Goal: Task Accomplishment & Management: Manage account settings

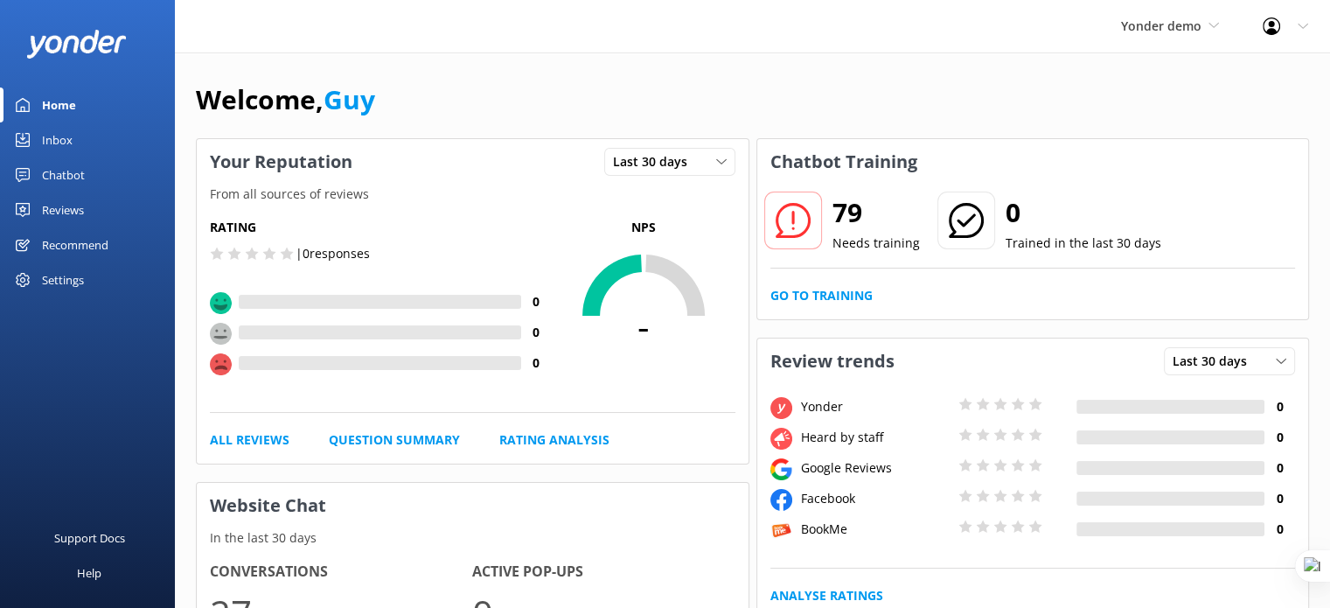
click at [1144, 13] on div "Yonder demo Yonder demo Musket Cove Island Resort & Marina Bea Abel Tasman Kaya…" at bounding box center [1170, 26] width 142 height 52
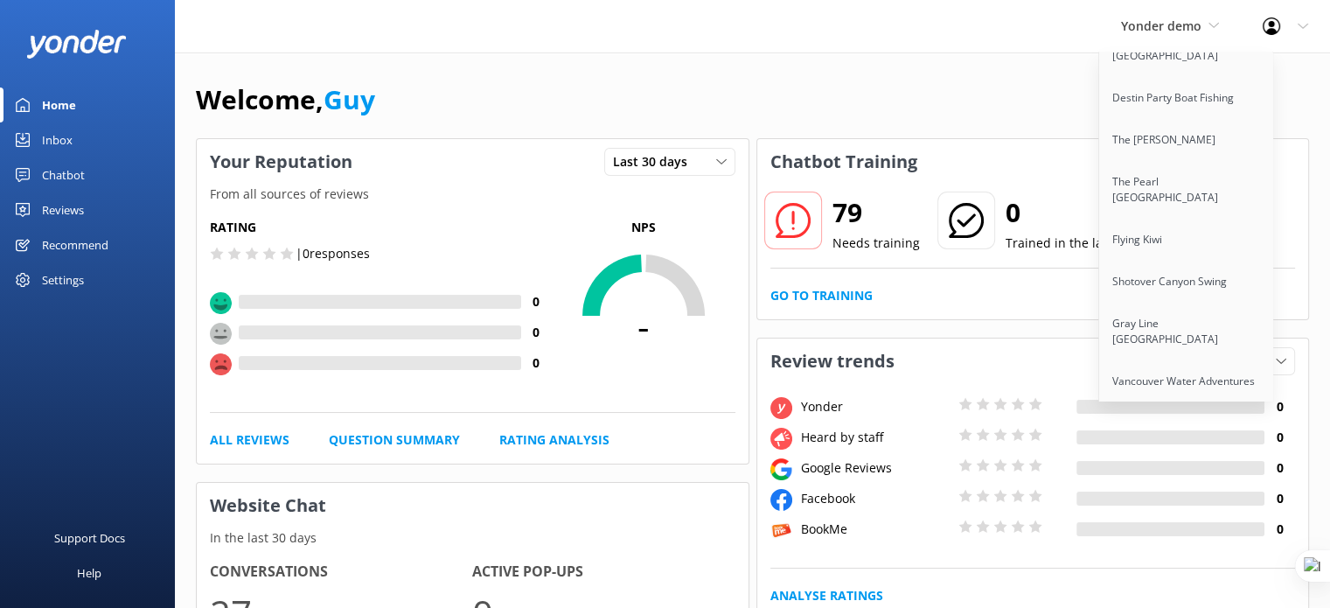
scroll to position [14119, 0]
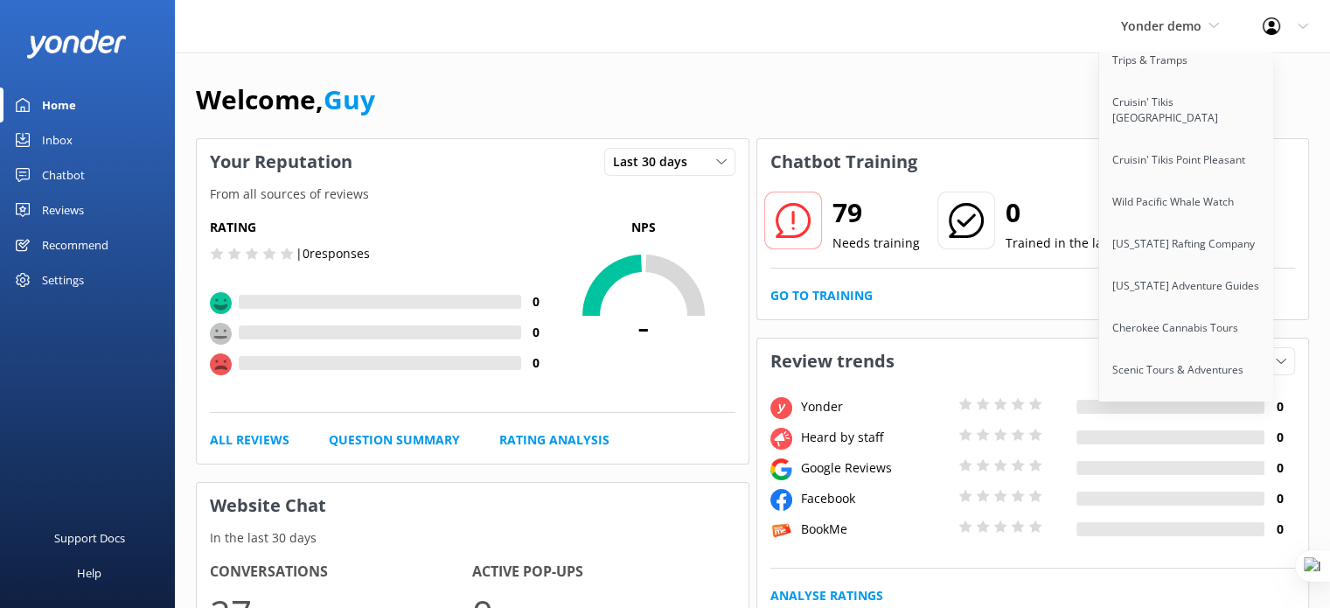
click at [755, 81] on div "Welcome, Guy" at bounding box center [752, 108] width 1113 height 59
click at [1211, 26] on icon at bounding box center [1214, 25] width 10 height 10
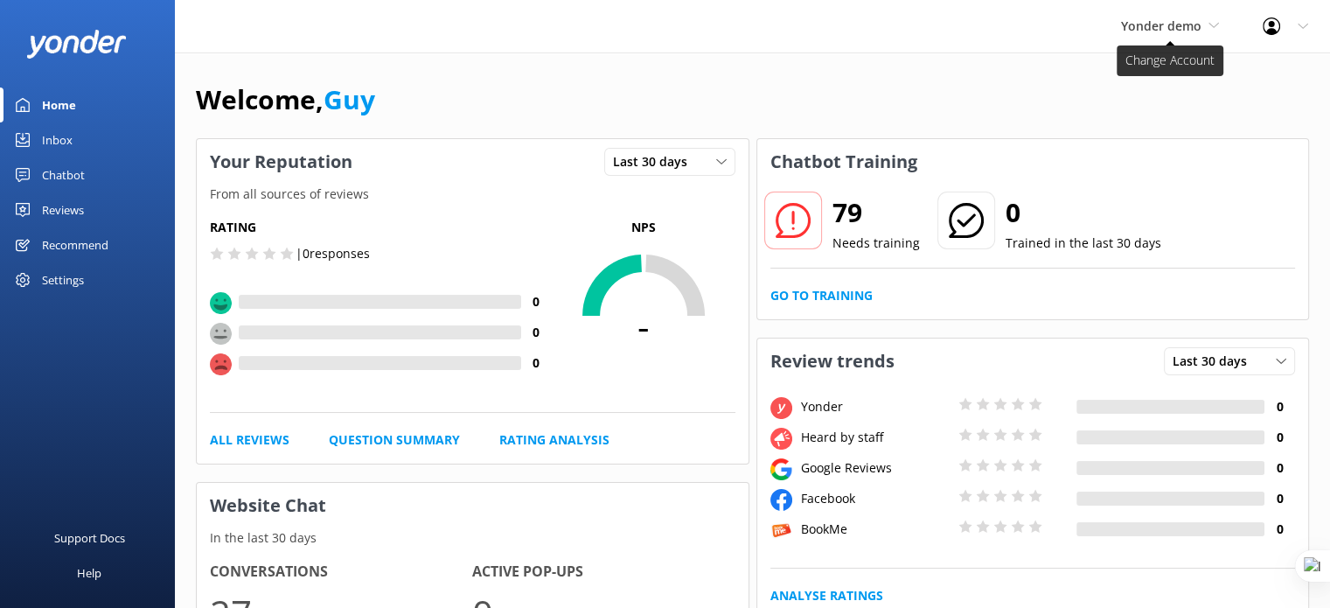
click at [1200, 25] on span "Yonder demo" at bounding box center [1161, 25] width 80 height 17
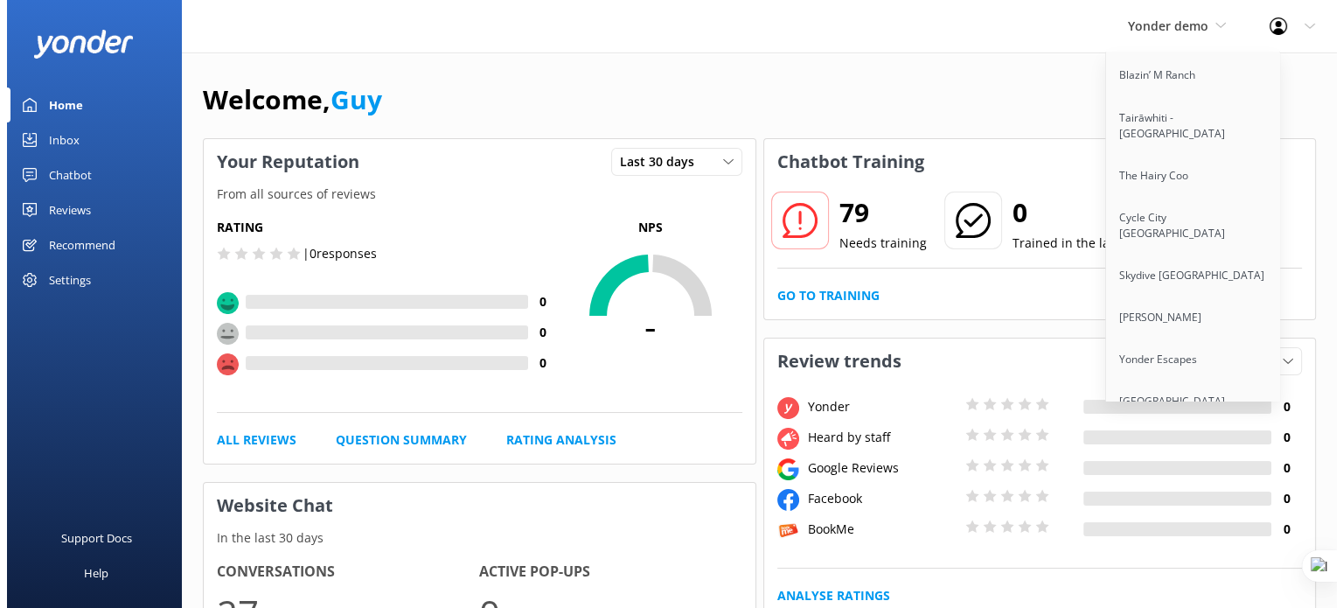
scroll to position [7970, 0]
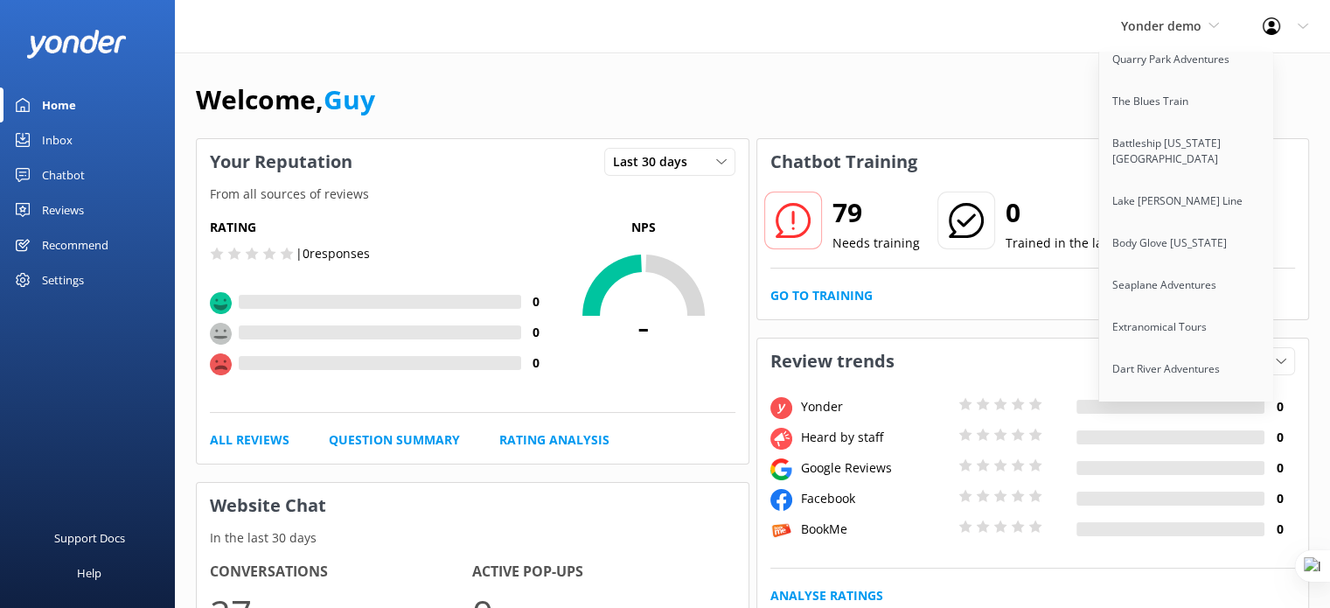
click at [1171, 474] on link "Auckland Sea Kayaks" at bounding box center [1186, 495] width 175 height 42
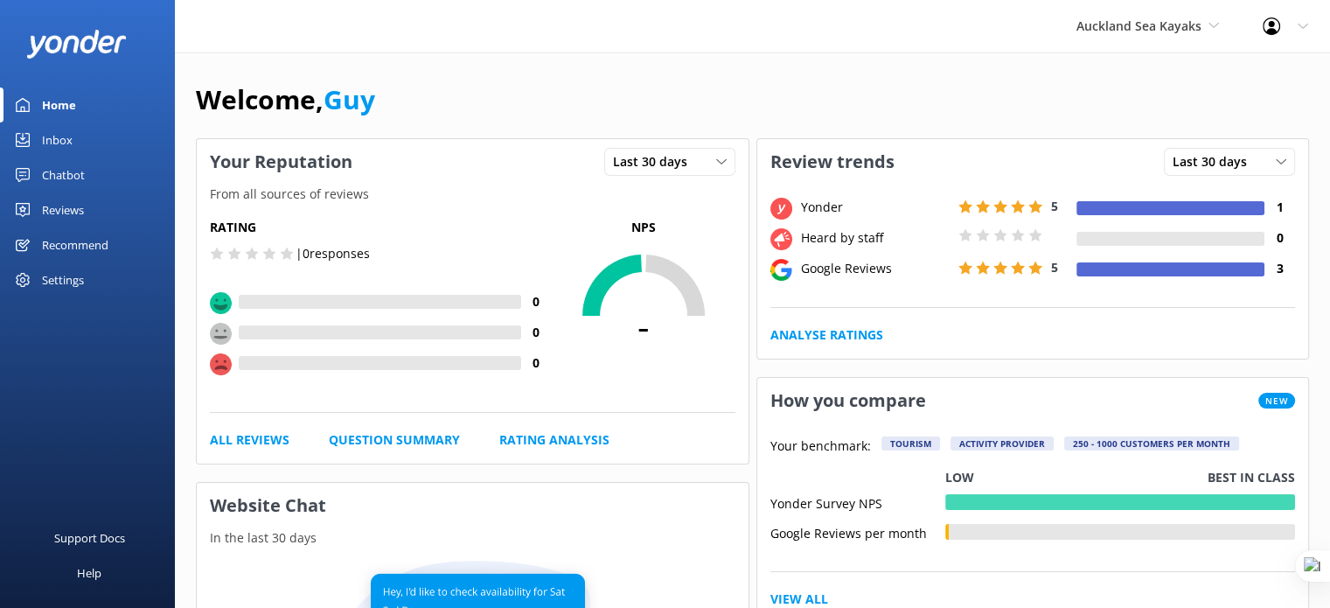
click at [84, 283] on div "Settings" at bounding box center [87, 279] width 175 height 35
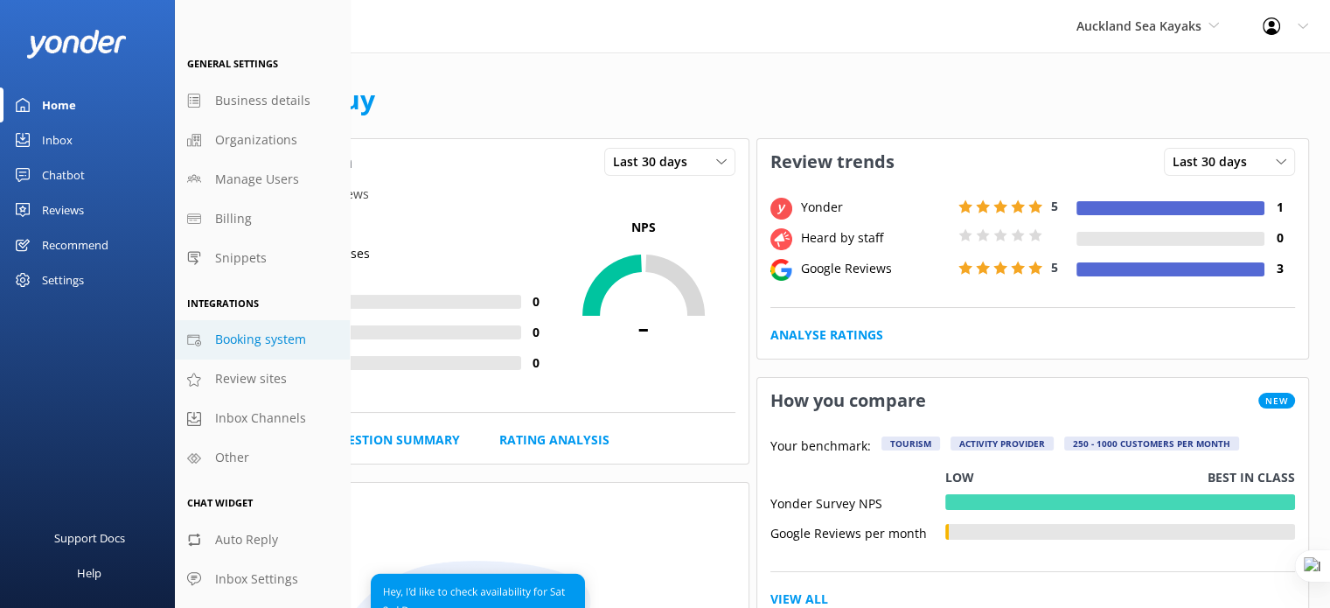
click at [255, 341] on span "Booking system" at bounding box center [260, 339] width 91 height 19
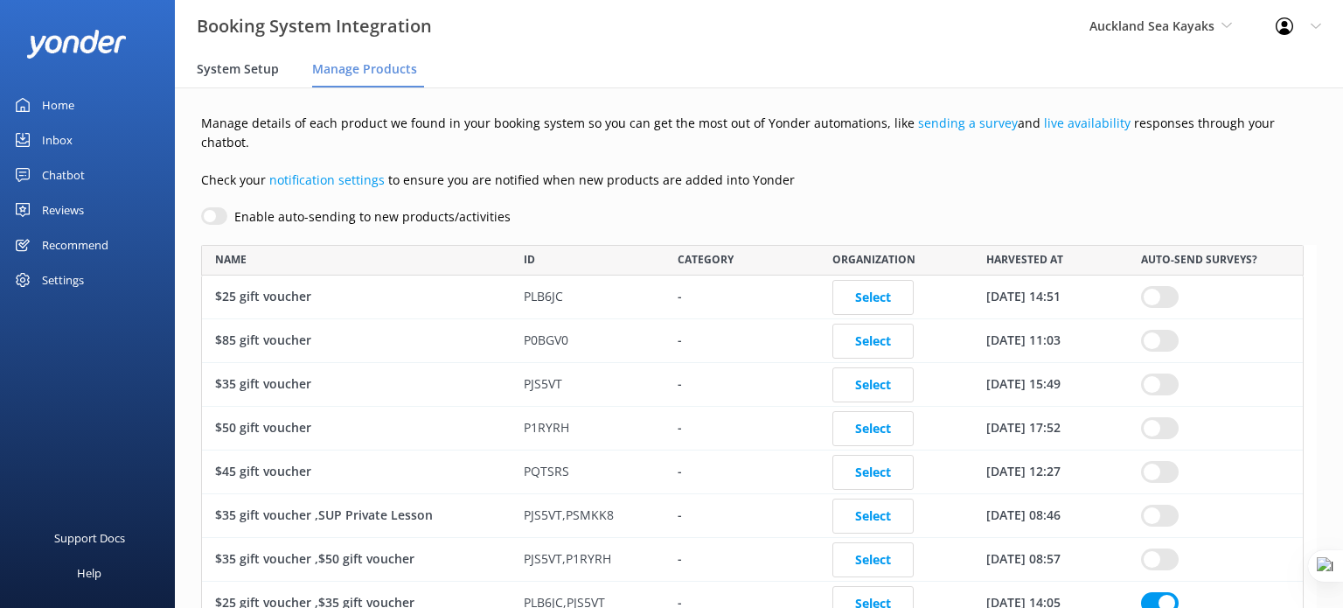
scroll to position [8284, 1089]
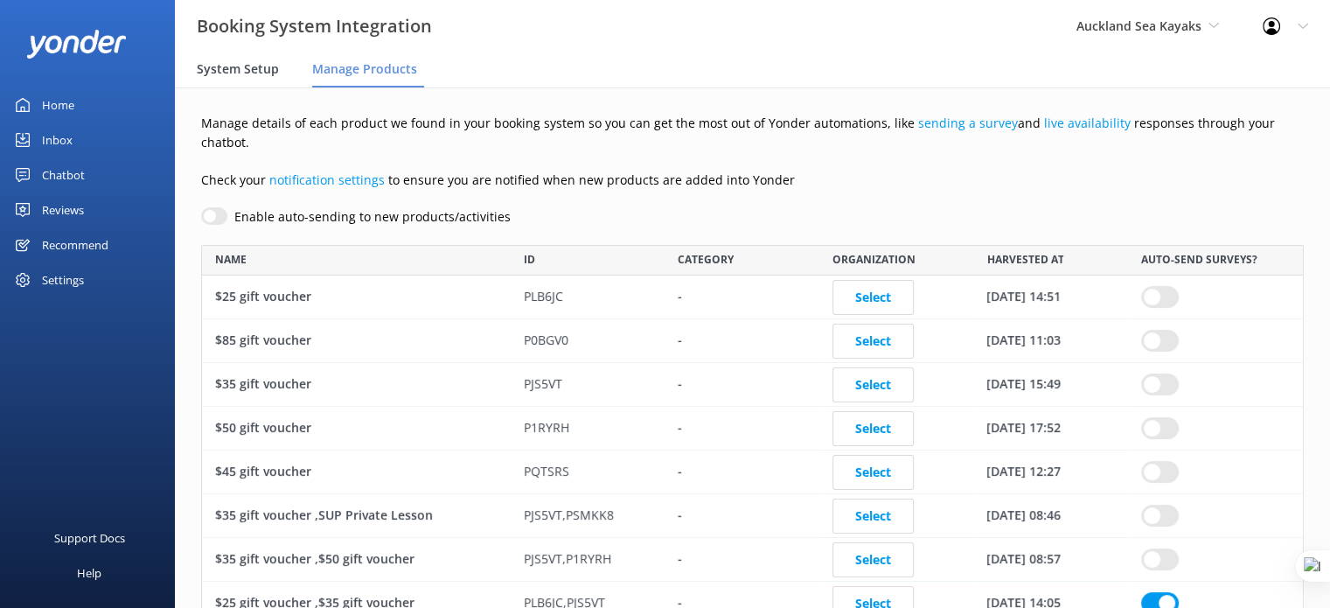
click at [239, 72] on span "System Setup" at bounding box center [238, 68] width 82 height 17
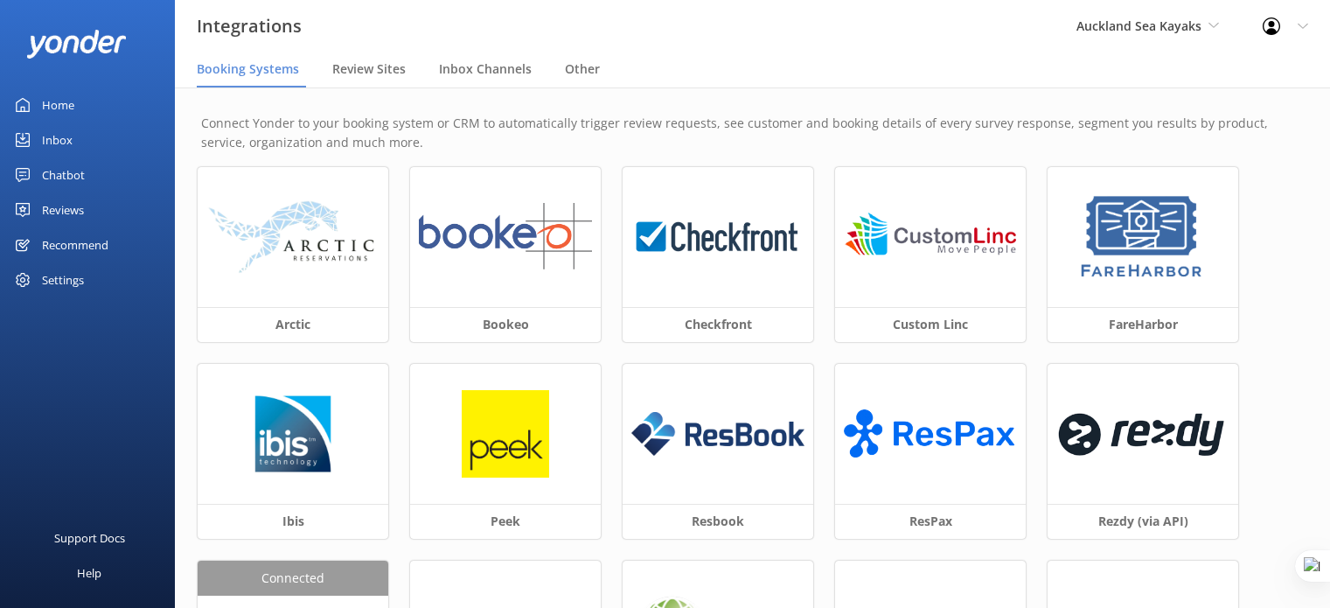
click at [1100, 24] on span "Auckland Sea Kayaks" at bounding box center [1139, 25] width 125 height 17
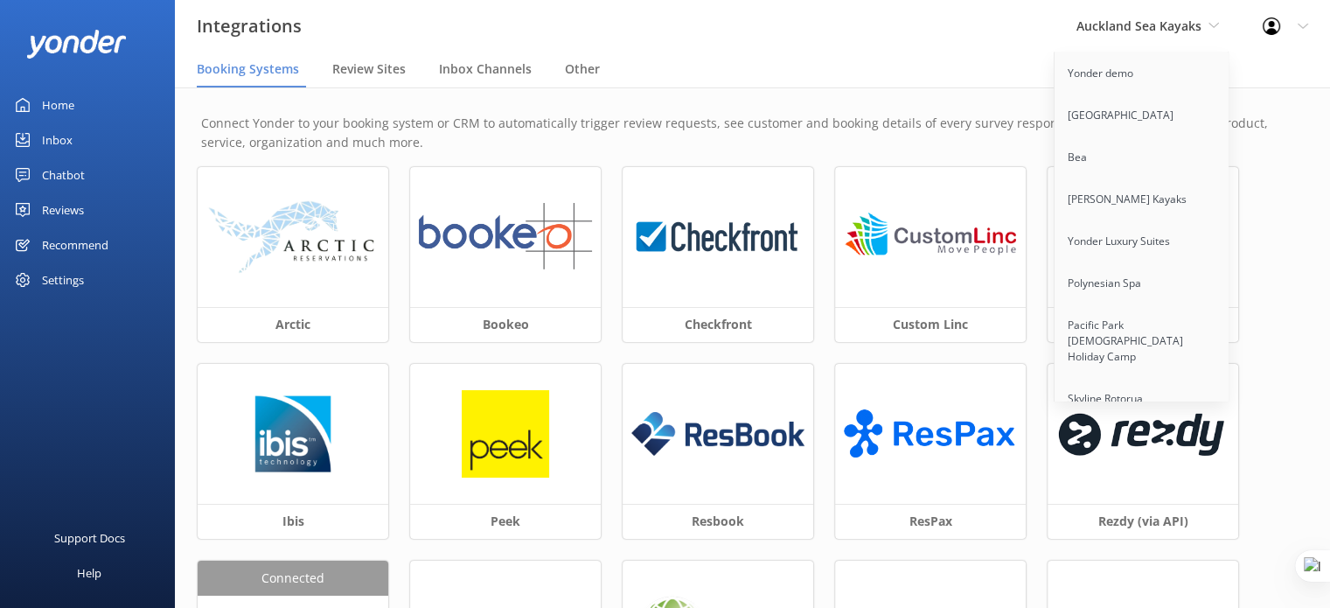
scroll to position [4044, 0]
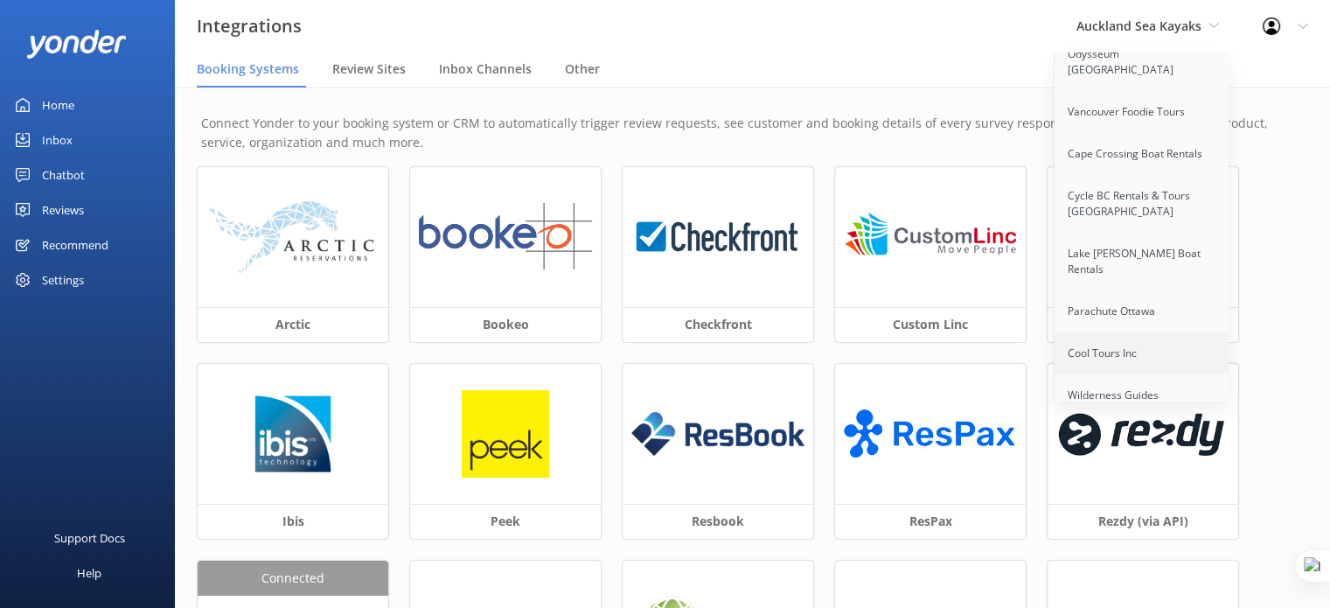
click at [1116, 332] on link "Cool Tours Inc" at bounding box center [1142, 353] width 175 height 42
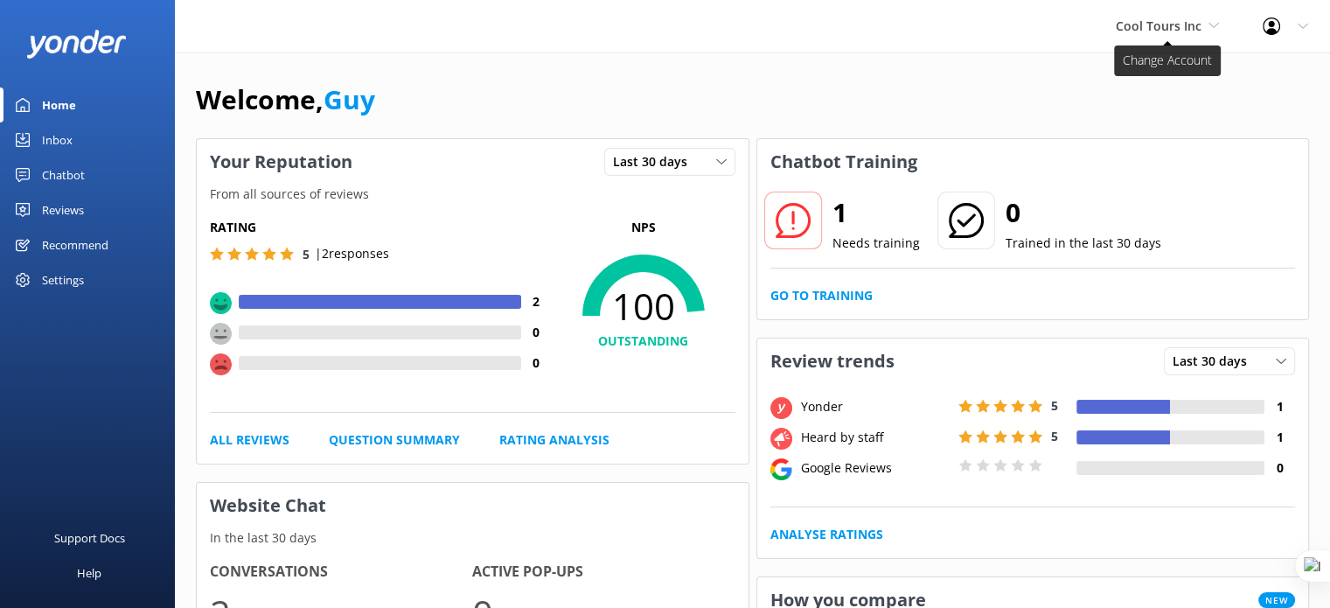
click at [1182, 17] on span "Cool Tours Inc" at bounding box center [1159, 25] width 86 height 17
click at [1166, 26] on span "Cool Tours Inc" at bounding box center [1159, 25] width 86 height 17
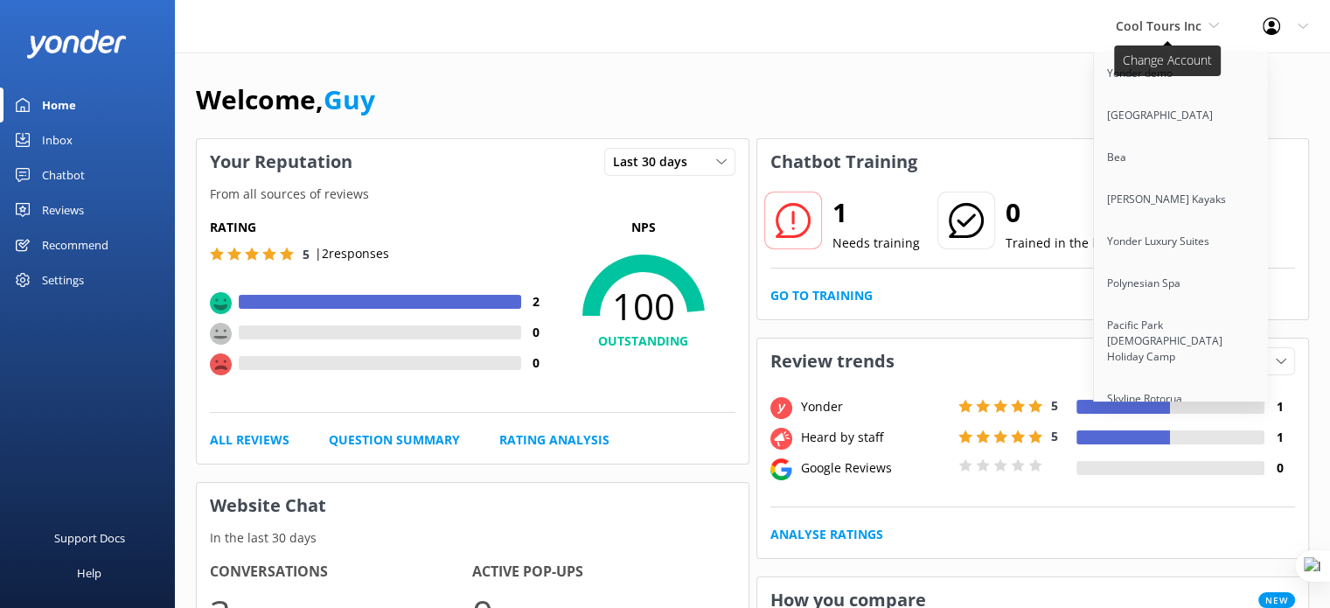
scroll to position [6164, 0]
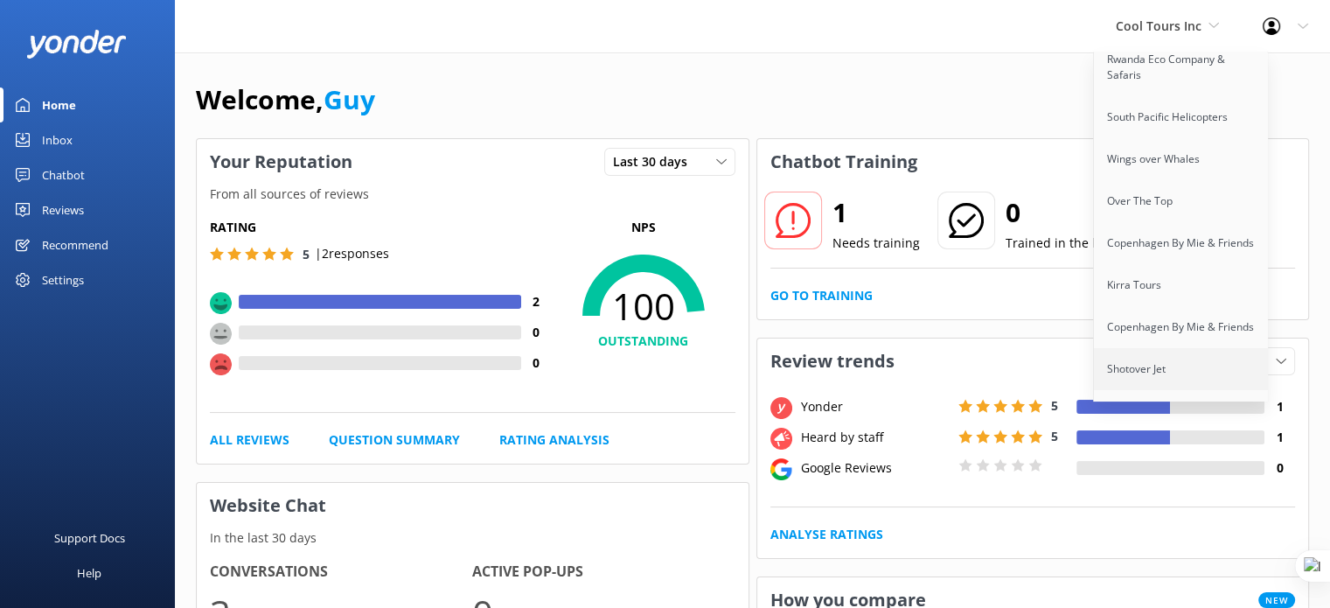
click at [1159, 348] on link "Shotover Jet" at bounding box center [1181, 369] width 175 height 42
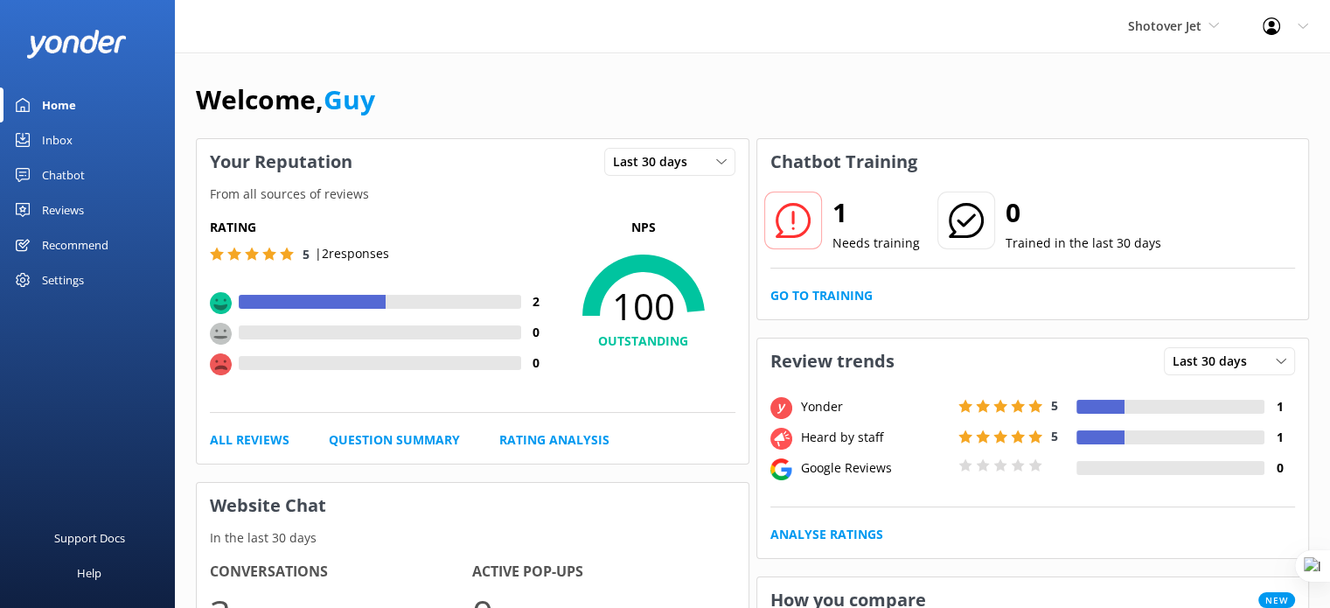
click at [63, 210] on div "Reviews" at bounding box center [63, 209] width 42 height 35
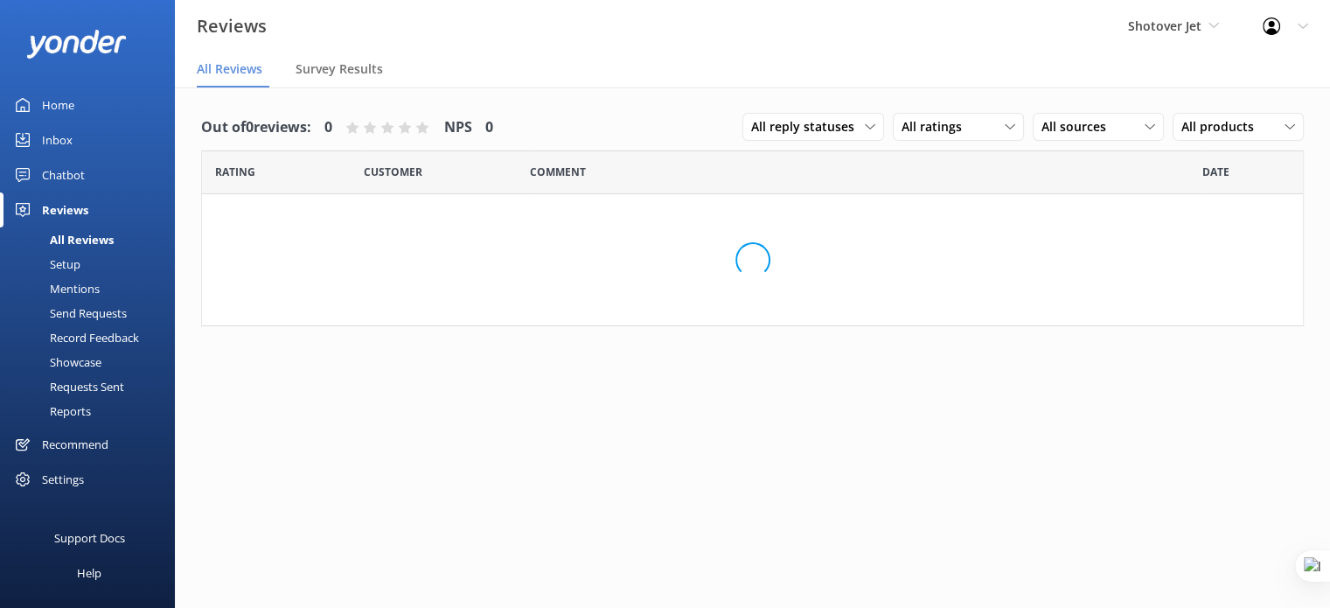
click at [73, 265] on div "Setup" at bounding box center [45, 264] width 70 height 24
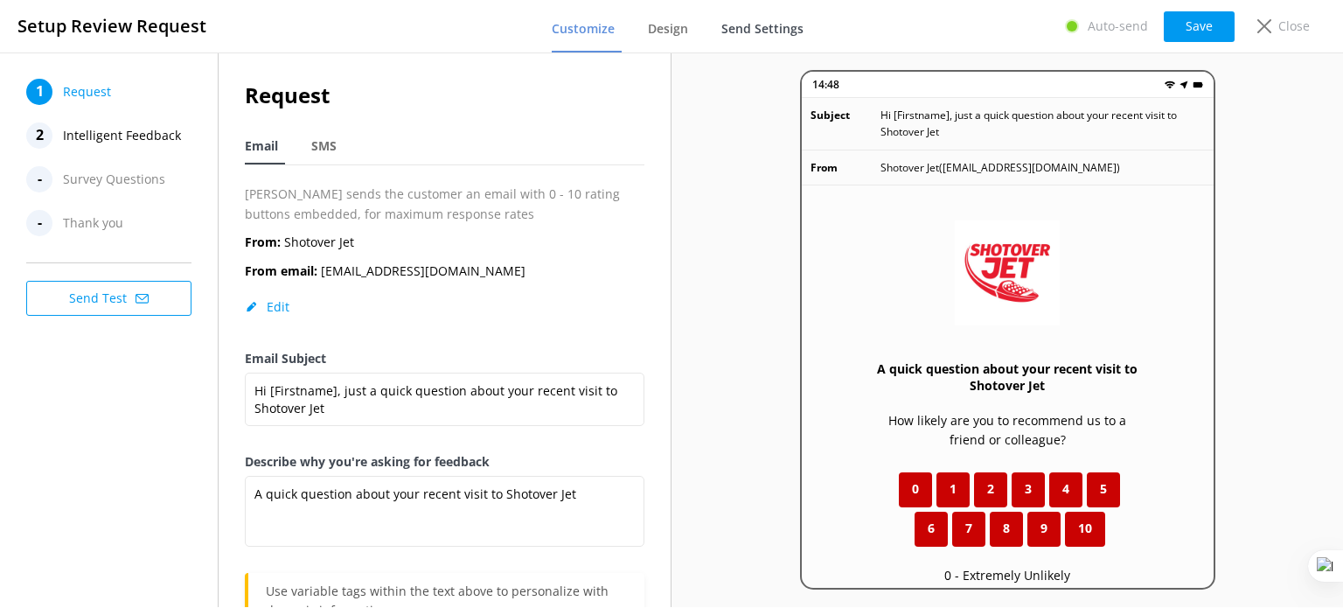
click at [787, 27] on span "Send Settings" at bounding box center [763, 28] width 82 height 17
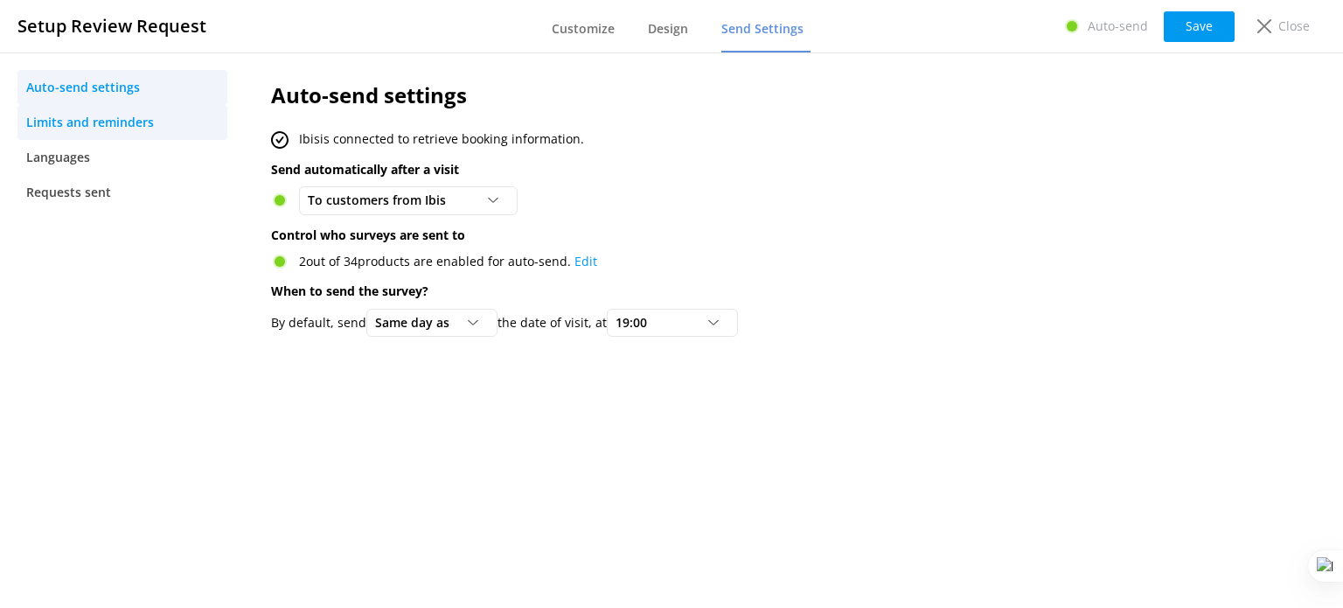
click at [143, 120] on span "Limits and reminders" at bounding box center [90, 122] width 128 height 19
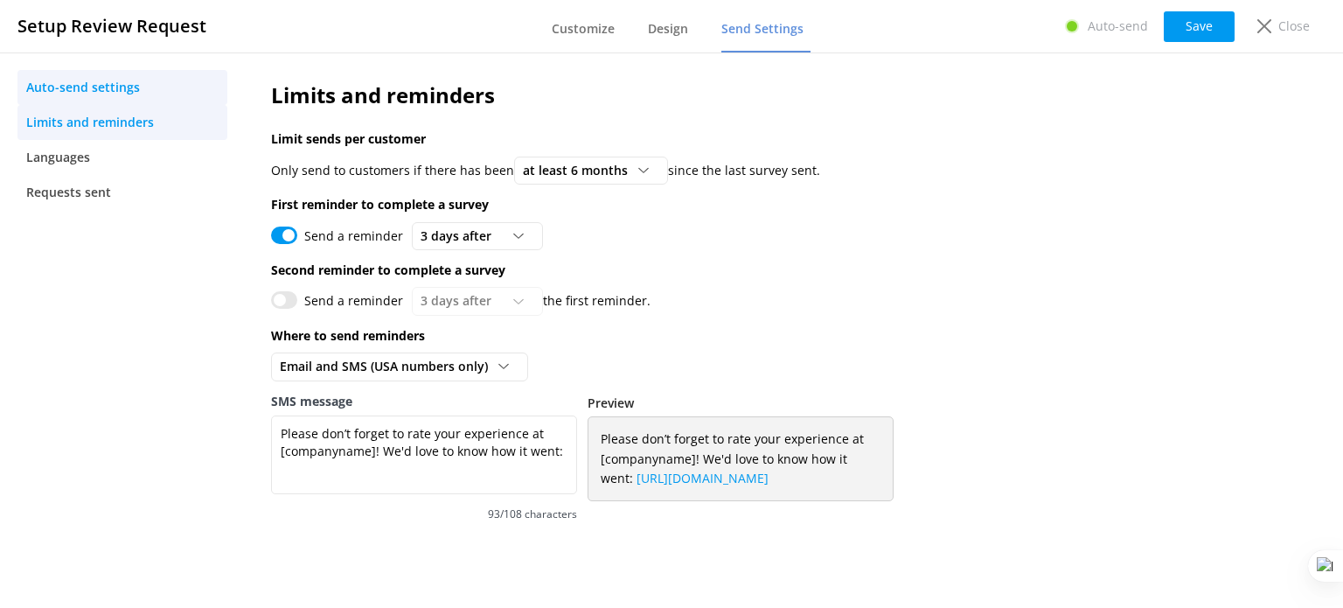
click at [141, 88] on link "Auto-send settings" at bounding box center [122, 87] width 210 height 35
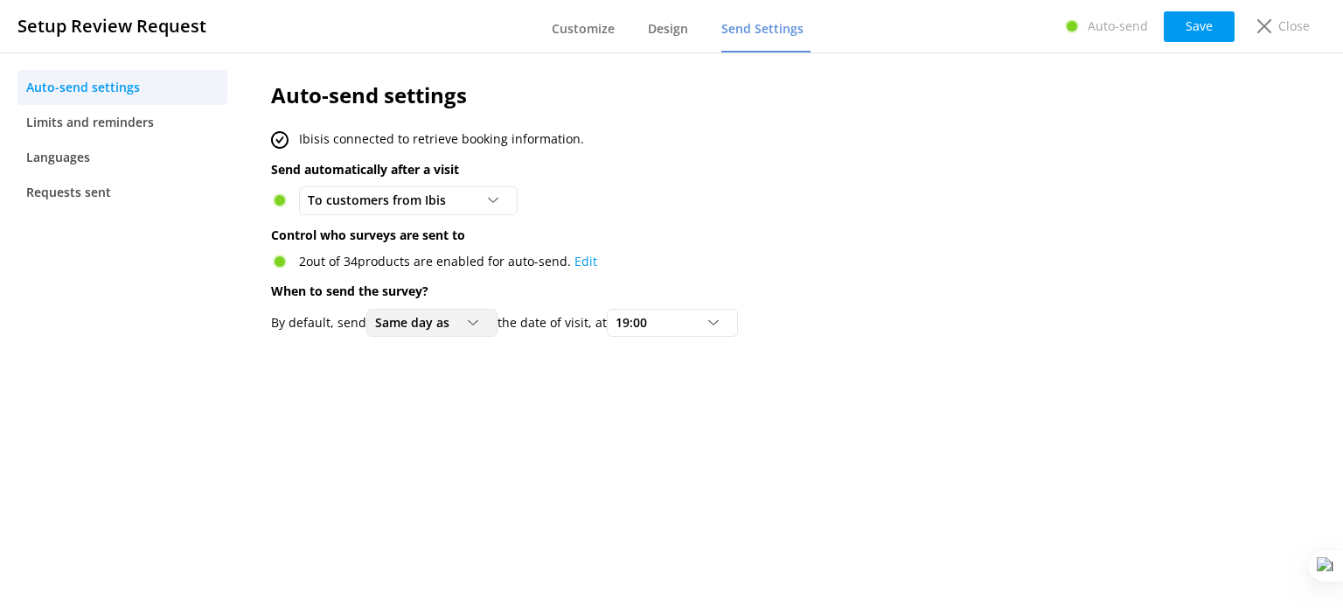
click at [473, 331] on div "Same day as Same day as 1 day after 2 days after 3 days after 4 days after 5 da…" at bounding box center [431, 323] width 131 height 28
click at [443, 391] on link "1 day after" at bounding box center [445, 394] width 156 height 35
click at [1203, 32] on button "Save" at bounding box center [1199, 26] width 71 height 31
click at [1280, 21] on p "Close" at bounding box center [1294, 26] width 31 height 19
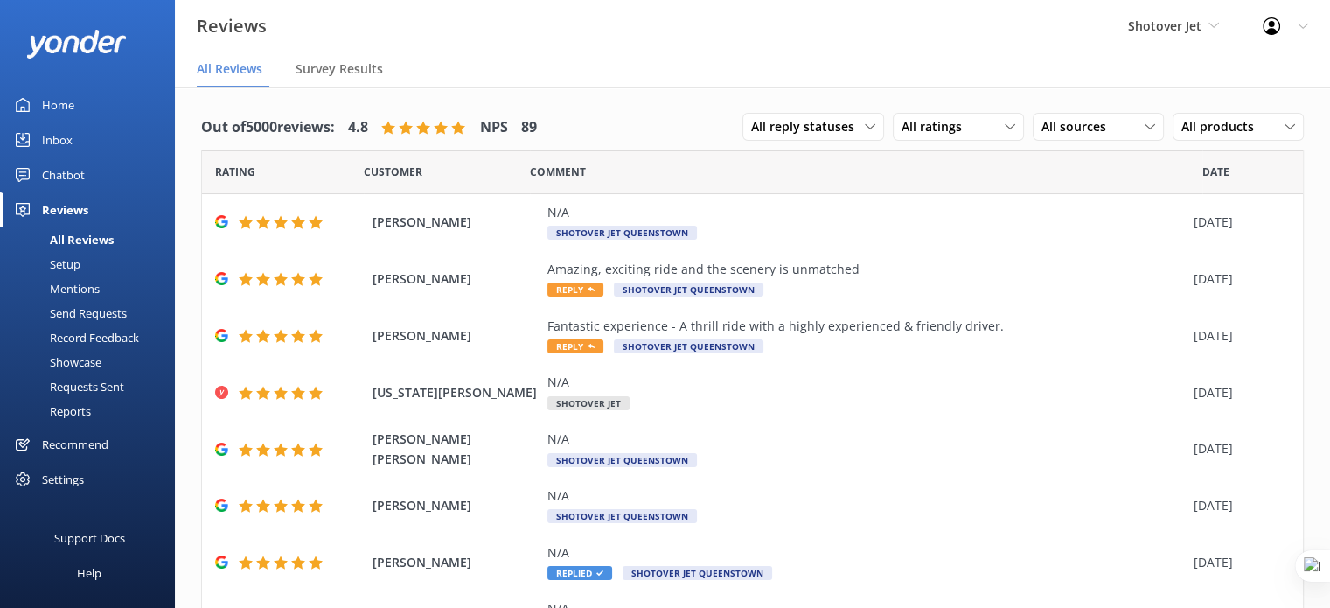
click at [1148, 38] on div "Shotover Jet Yonder demo Musket Cove Island Resort & Marina Bea Abel Tasman Kay…" at bounding box center [1173, 26] width 135 height 52
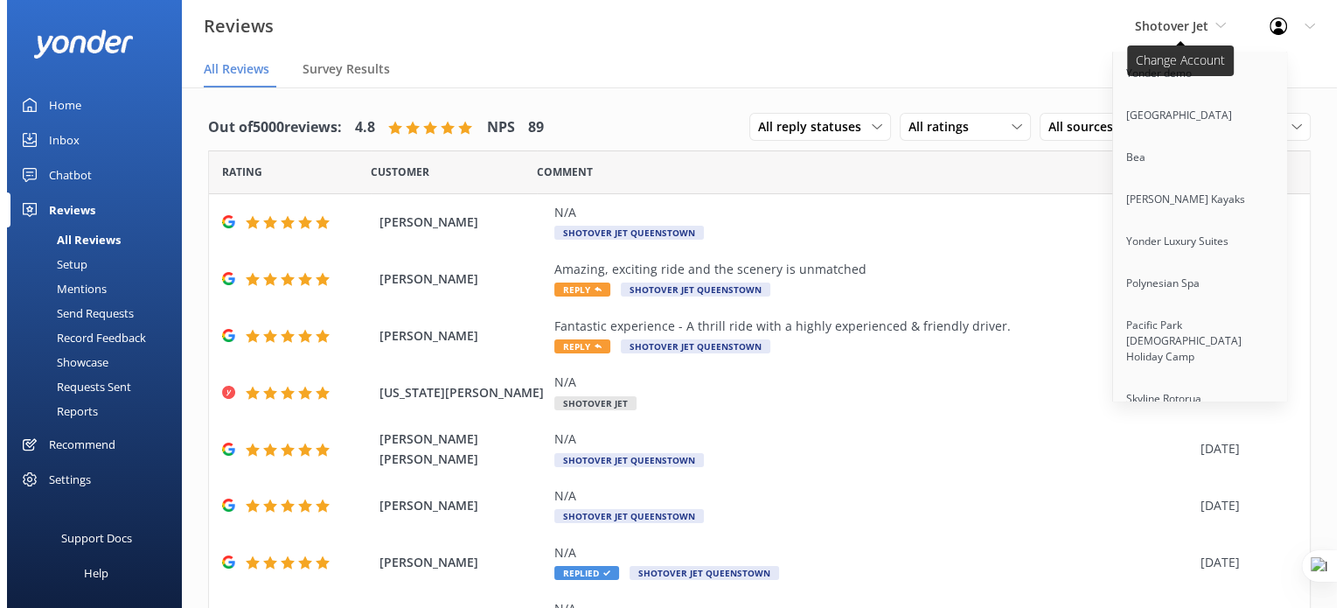
scroll to position [7844, 0]
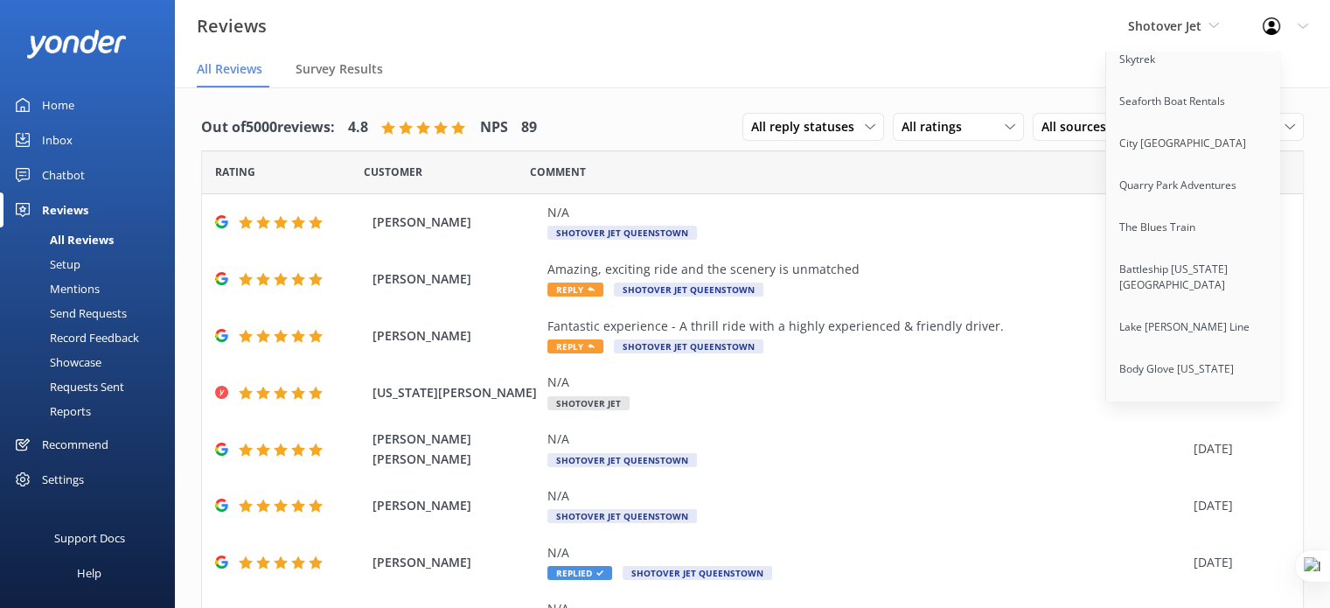
click at [1183, 474] on link "Dart River Adventures" at bounding box center [1193, 495] width 175 height 42
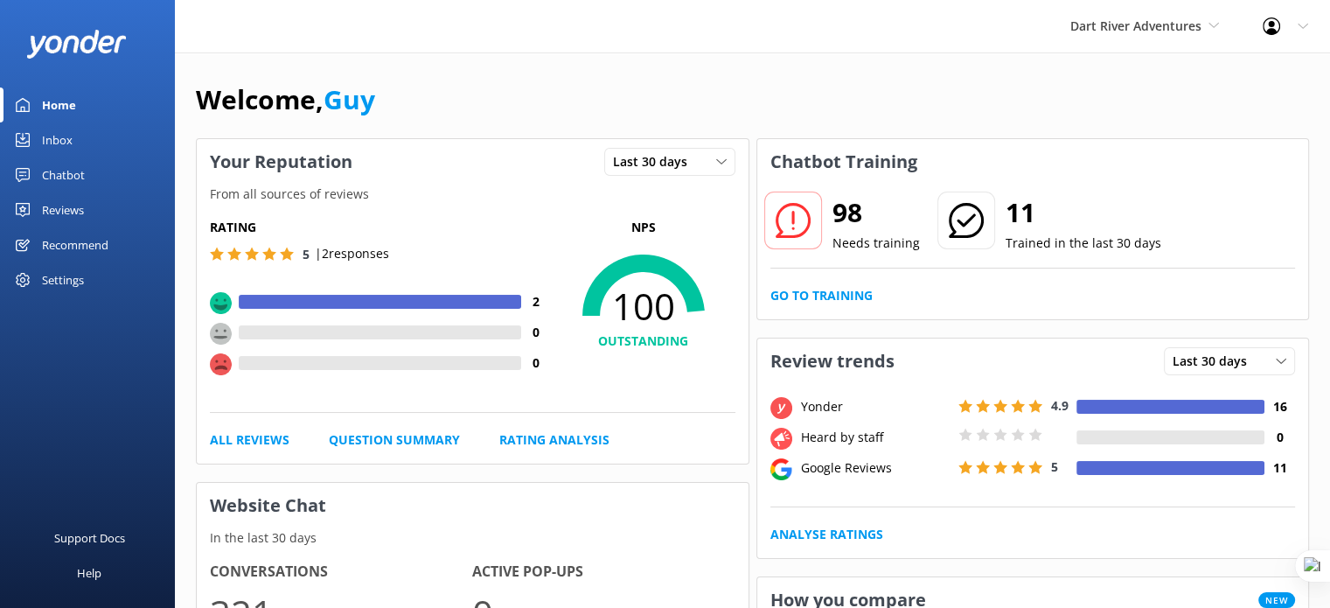
click at [77, 204] on div "Reviews" at bounding box center [63, 209] width 42 height 35
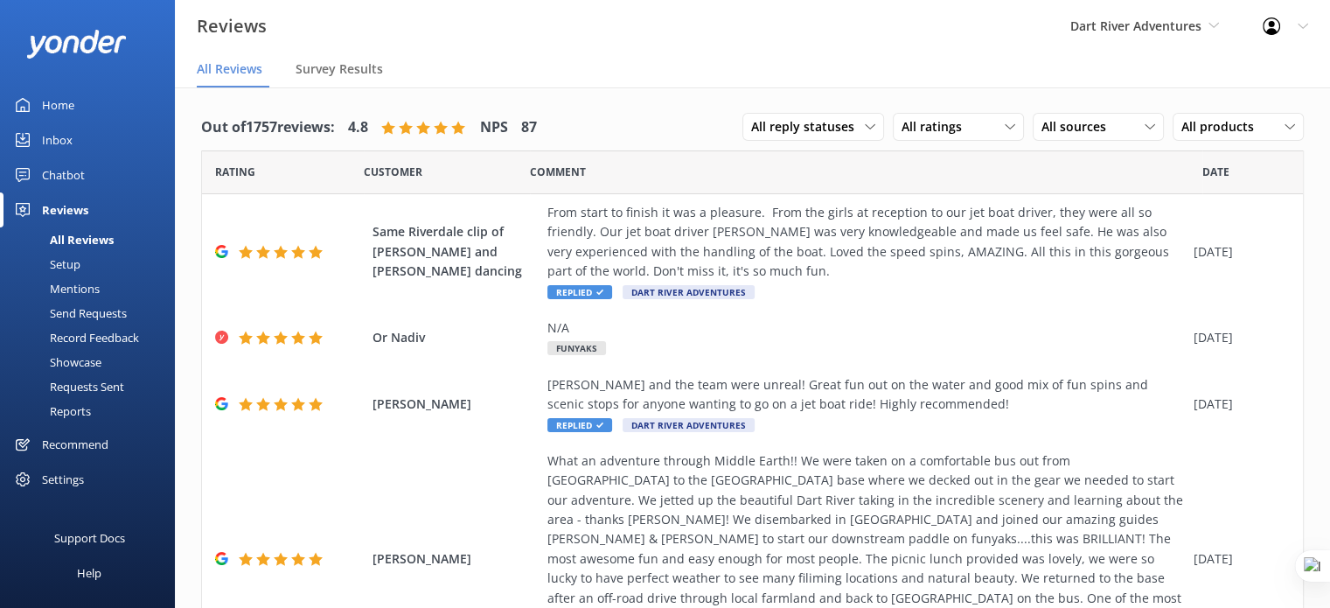
click at [65, 265] on div "Setup" at bounding box center [45, 264] width 70 height 24
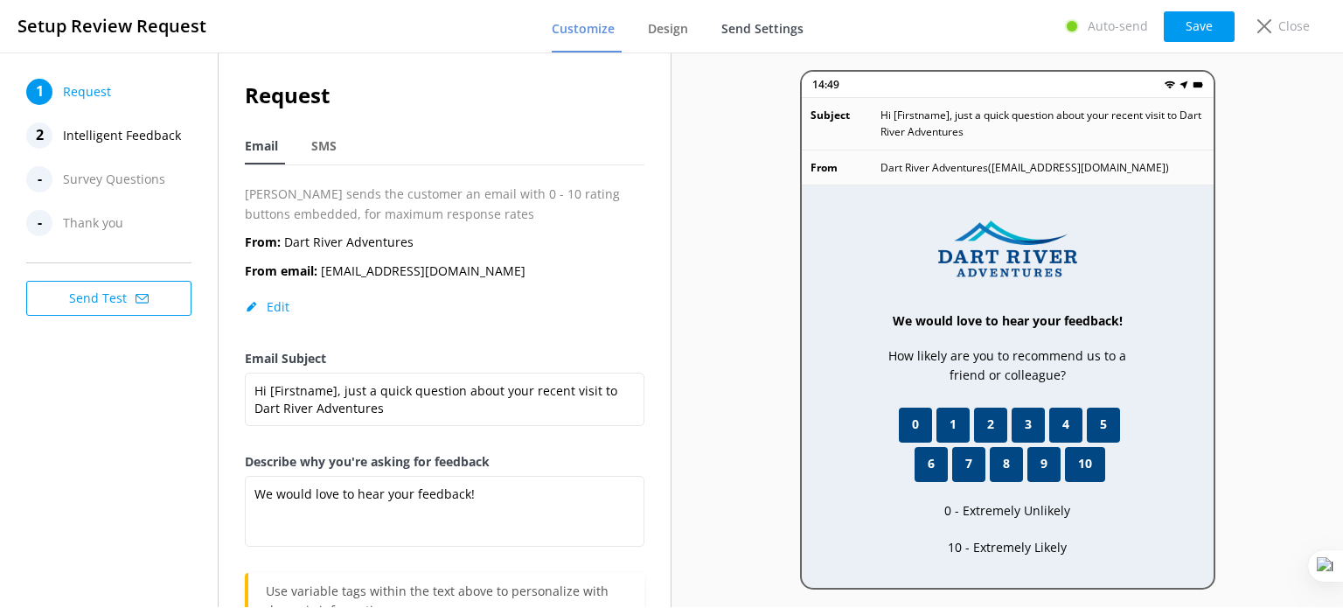
click at [770, 33] on span "Send Settings" at bounding box center [763, 28] width 82 height 17
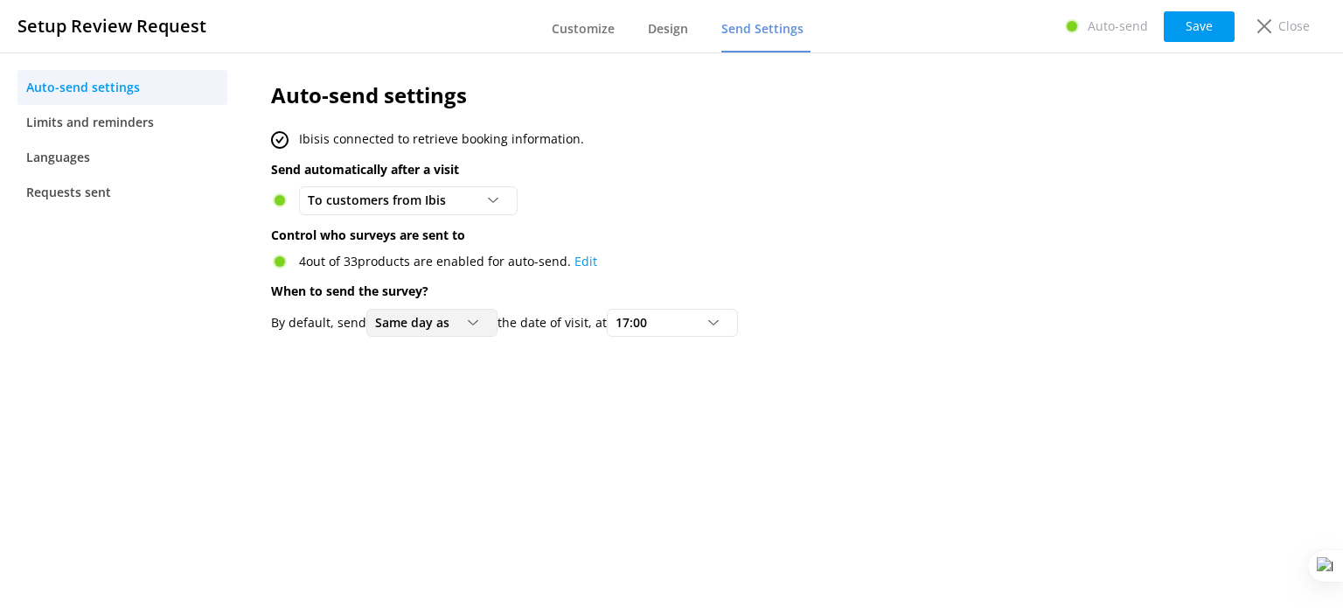
click at [470, 324] on icon at bounding box center [473, 322] width 10 height 10
click at [448, 380] on link "1 day after" at bounding box center [445, 394] width 156 height 35
click at [1192, 22] on button "Save" at bounding box center [1199, 26] width 71 height 31
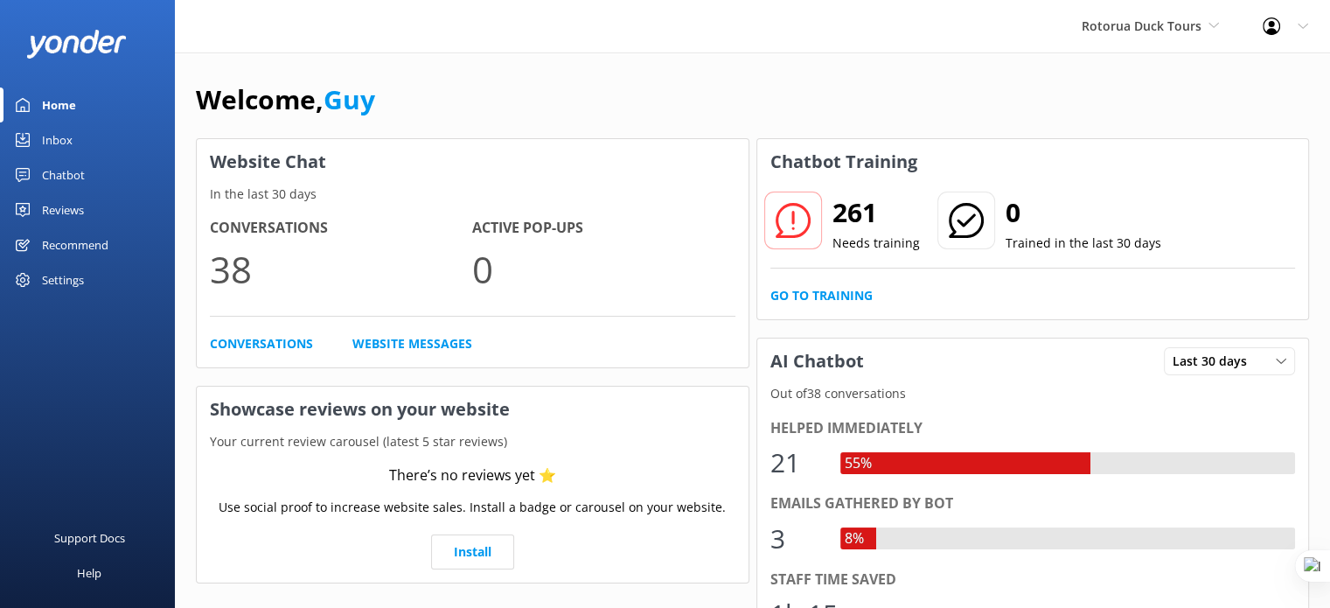
click at [53, 202] on div "Reviews" at bounding box center [63, 209] width 42 height 35
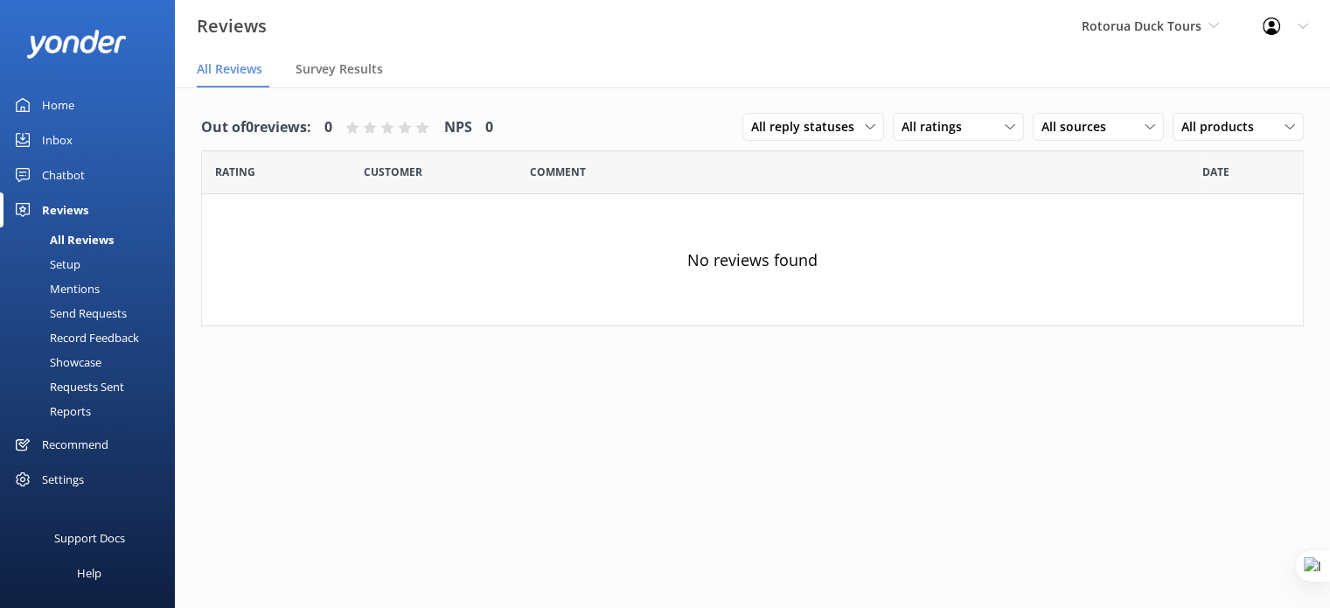
click at [80, 261] on div "Setup" at bounding box center [45, 264] width 70 height 24
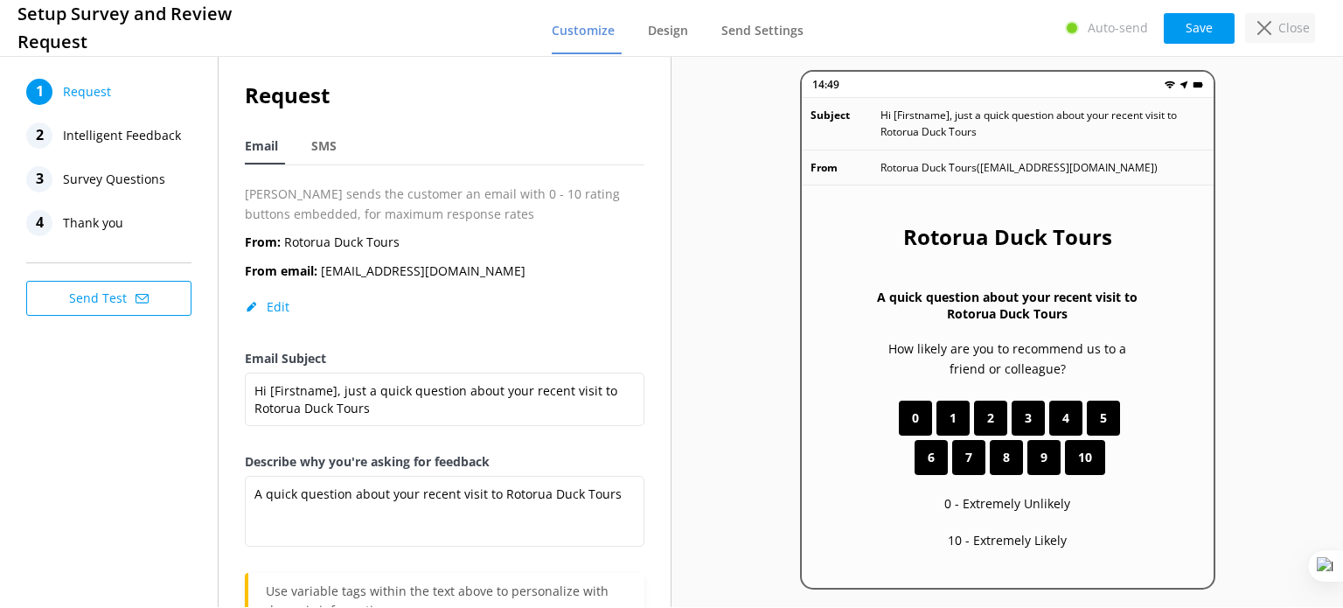
click at [1287, 13] on div "Close" at bounding box center [1280, 28] width 70 height 30
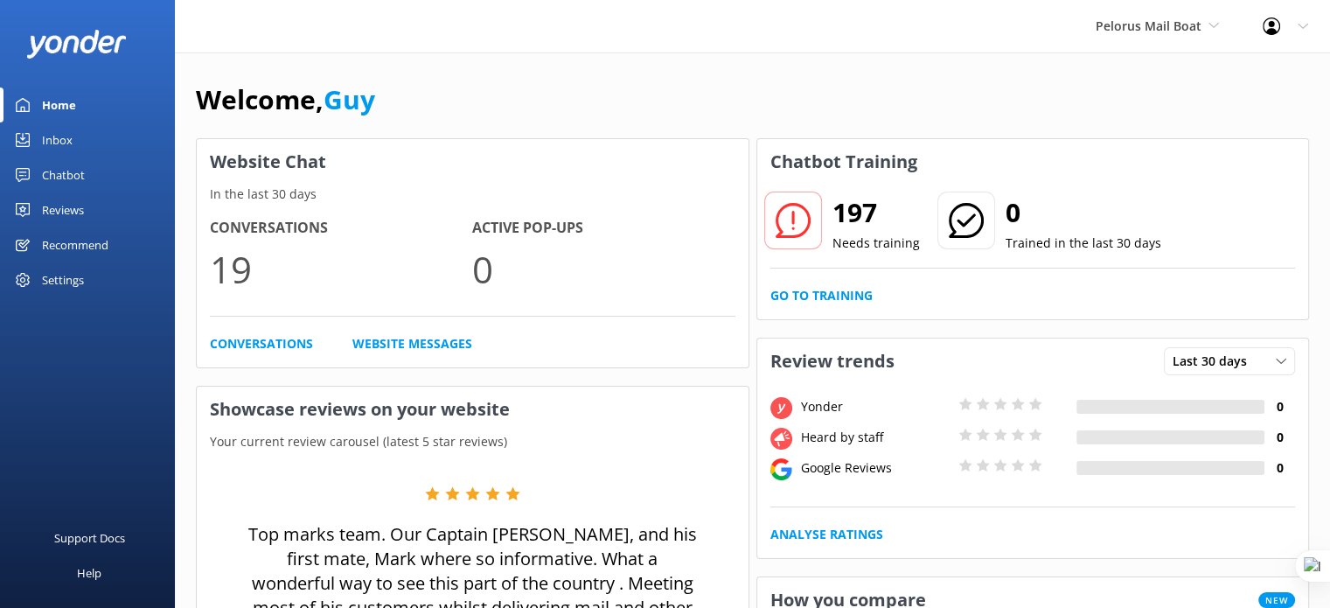
click at [52, 204] on div "Reviews" at bounding box center [63, 209] width 42 height 35
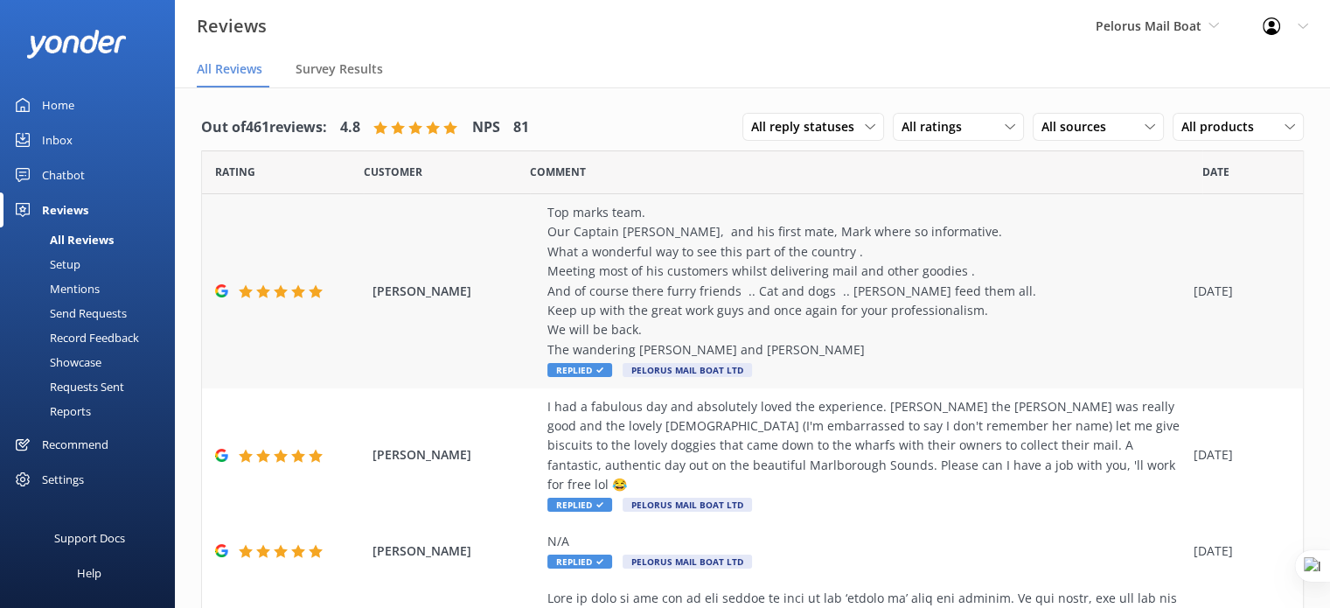
scroll to position [87, 0]
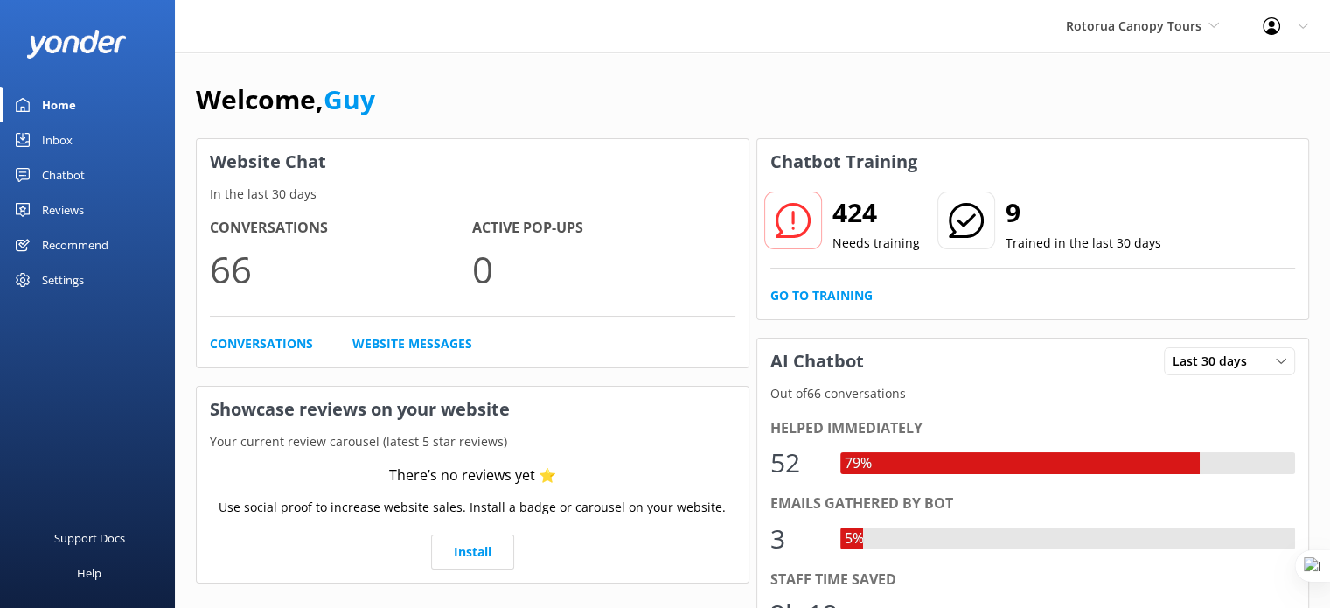
click at [71, 215] on div "Reviews" at bounding box center [63, 209] width 42 height 35
